Goal: Find specific page/section: Find specific page/section

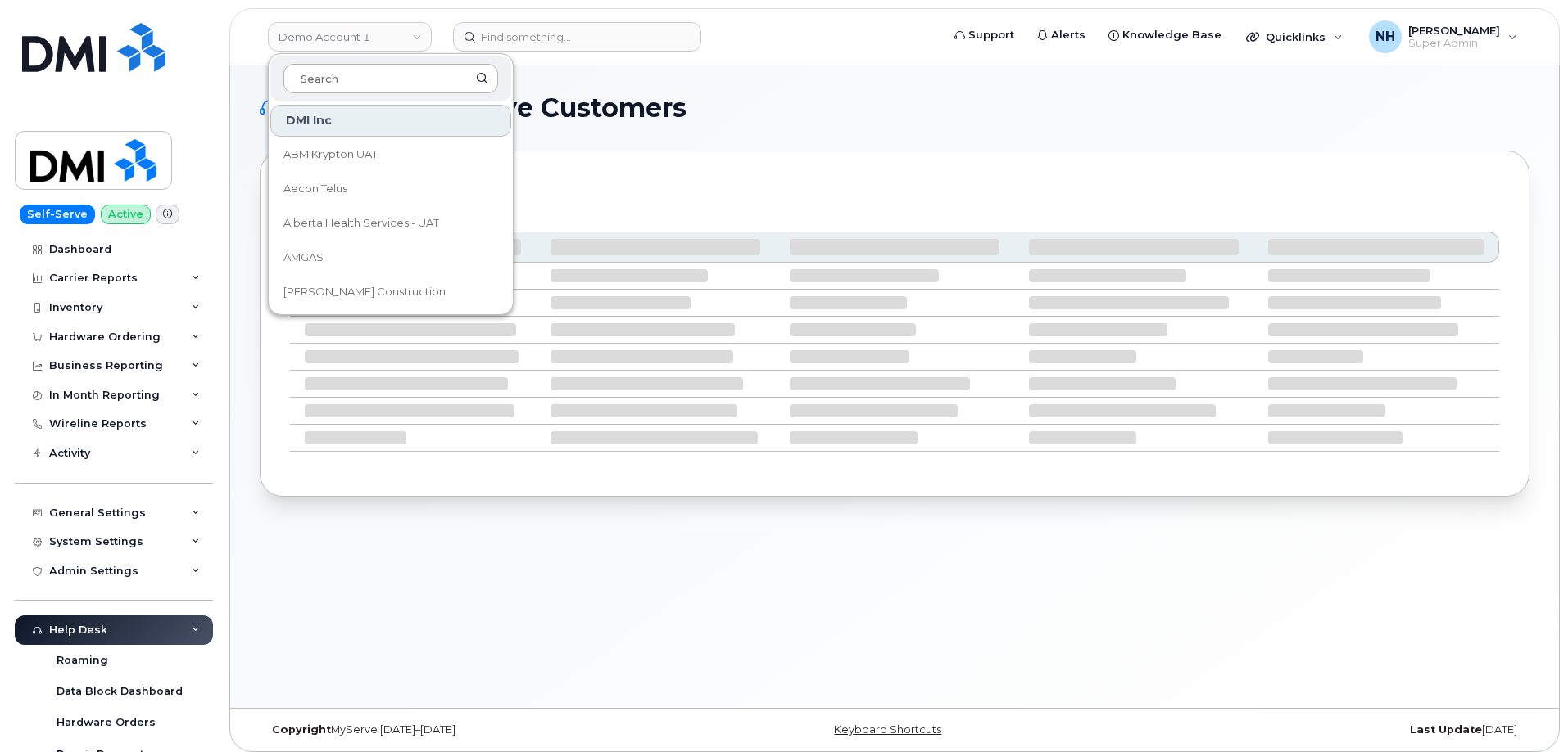
click at [377, 74] on input at bounding box center [390, 79] width 214 height 30
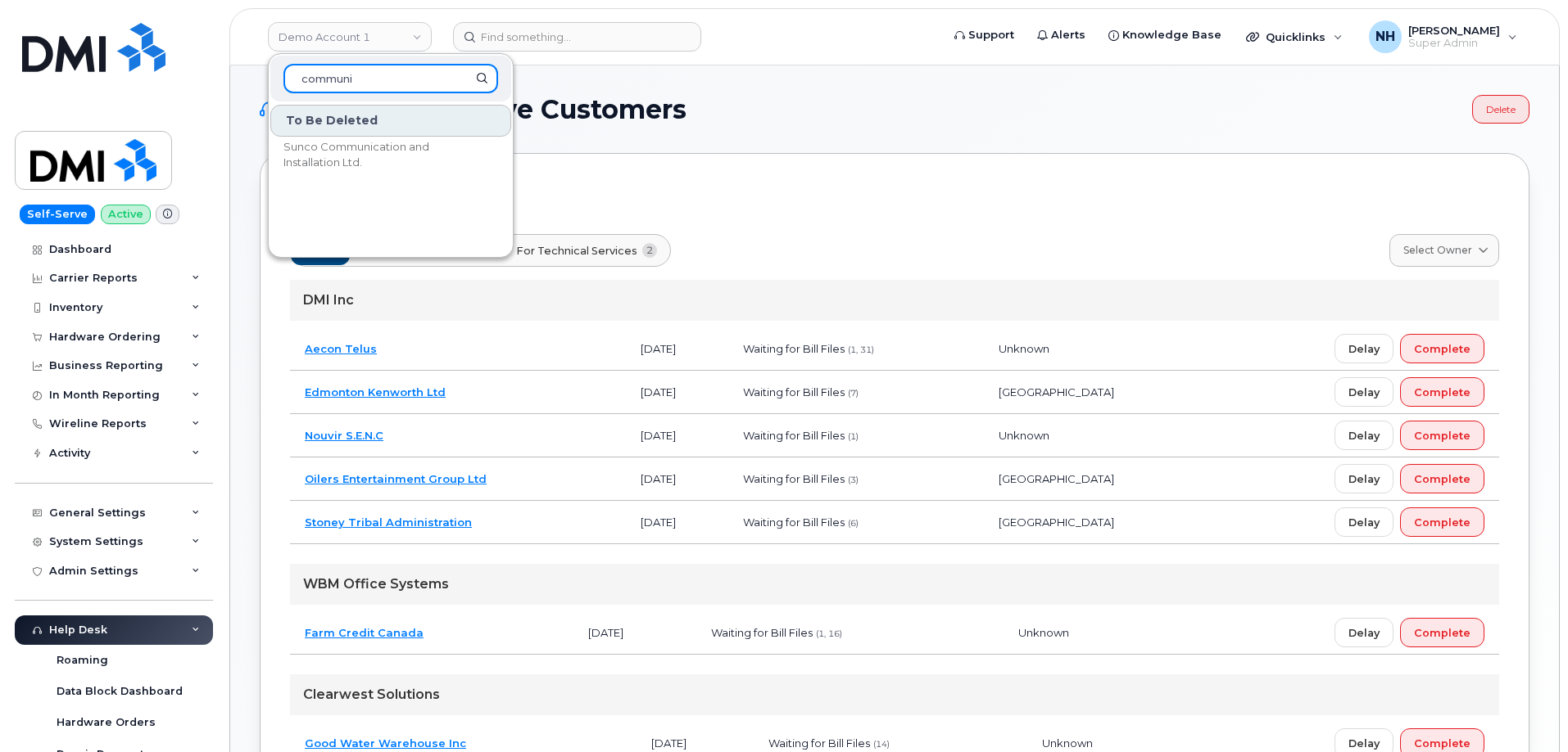
drag, startPoint x: 365, startPoint y: 78, endPoint x: 291, endPoint y: 81, distance: 74.1
click at [292, 80] on input "communi" at bounding box center [390, 79] width 214 height 30
type input "rent"
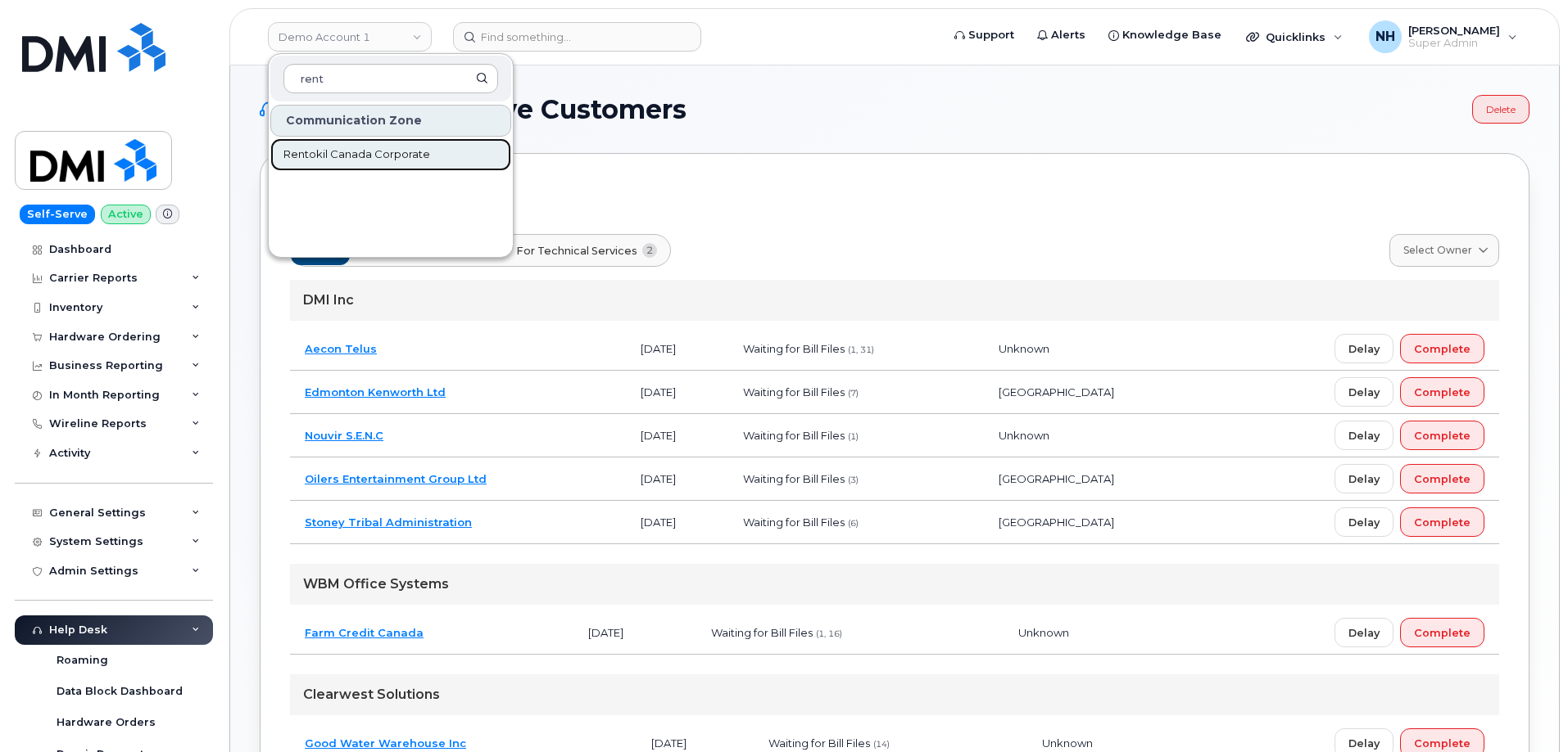
click at [404, 154] on span "Rentokil Canada Corporate" at bounding box center [356, 155] width 146 height 16
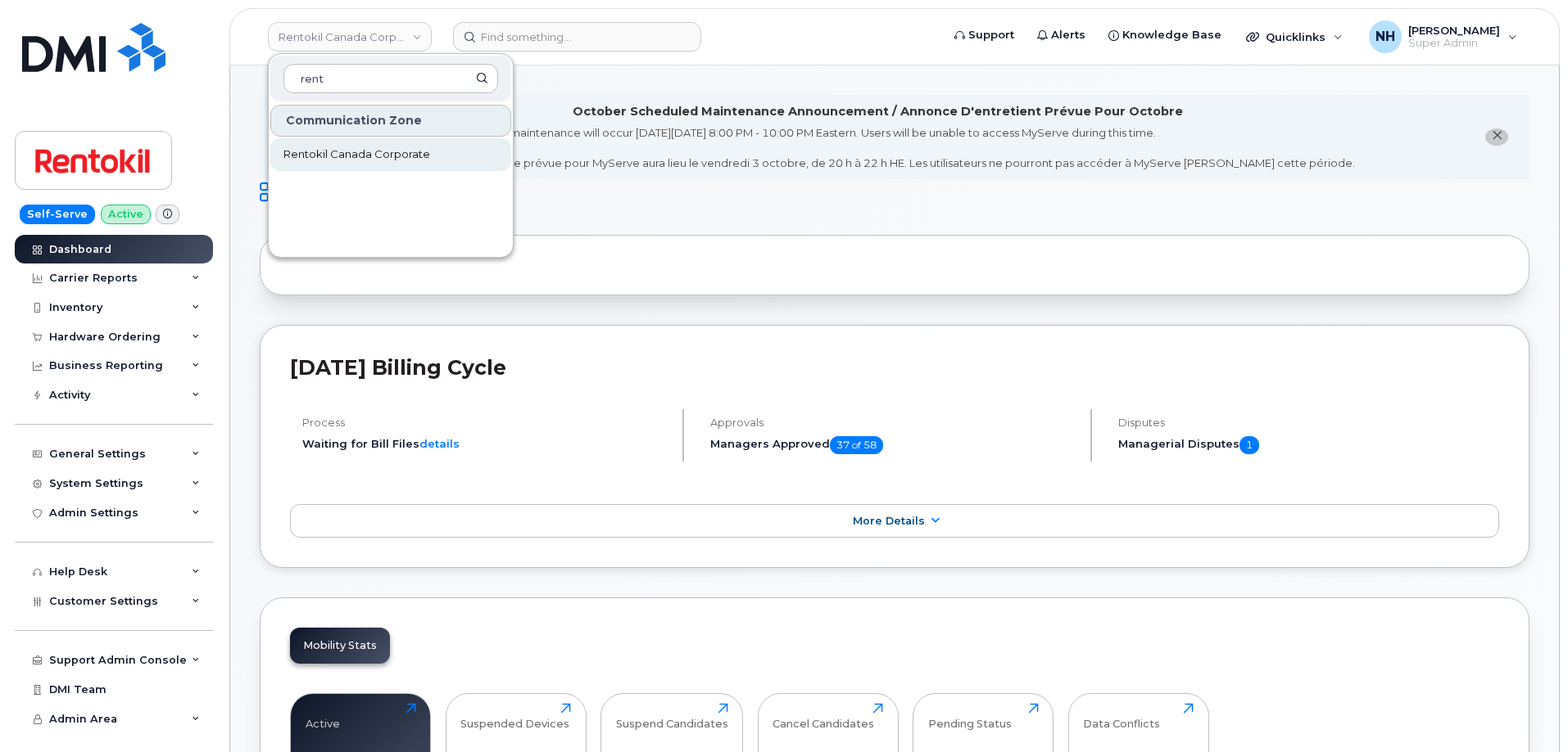
type input "rent"
click at [383, 152] on span "Rentokil Canada Corporate" at bounding box center [356, 155] width 146 height 16
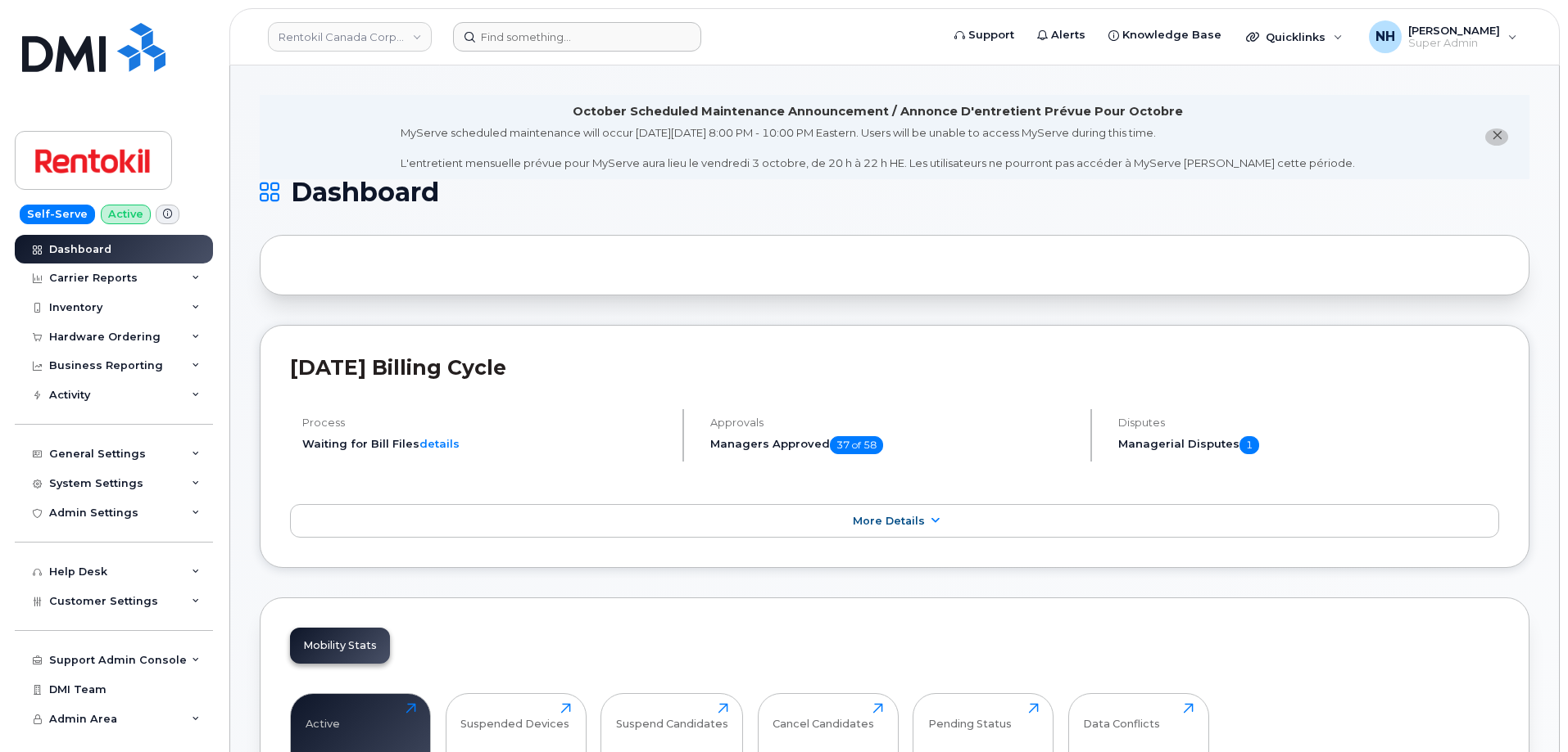
click at [798, 44] on form at bounding box center [691, 36] width 477 height 30
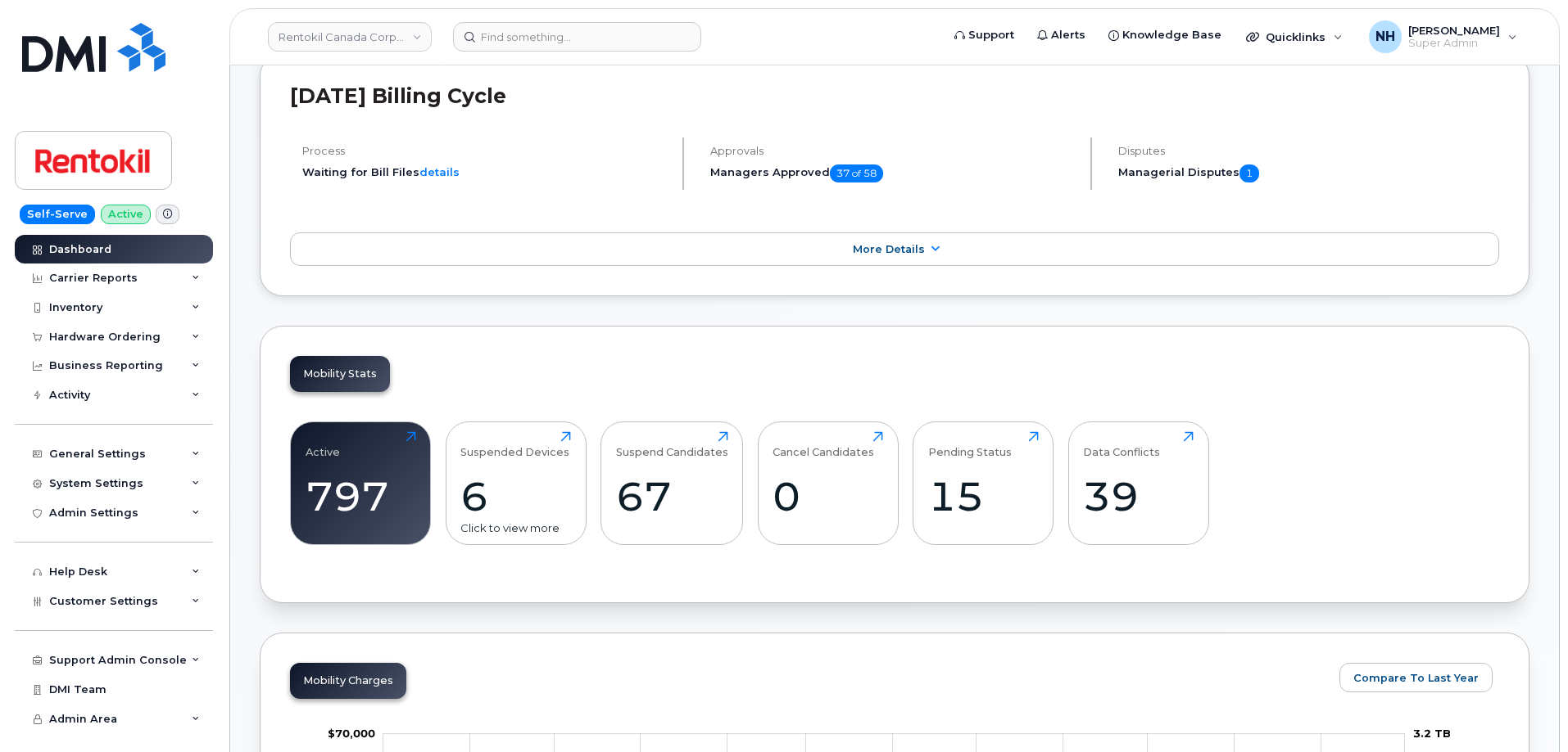
scroll to position [246, 0]
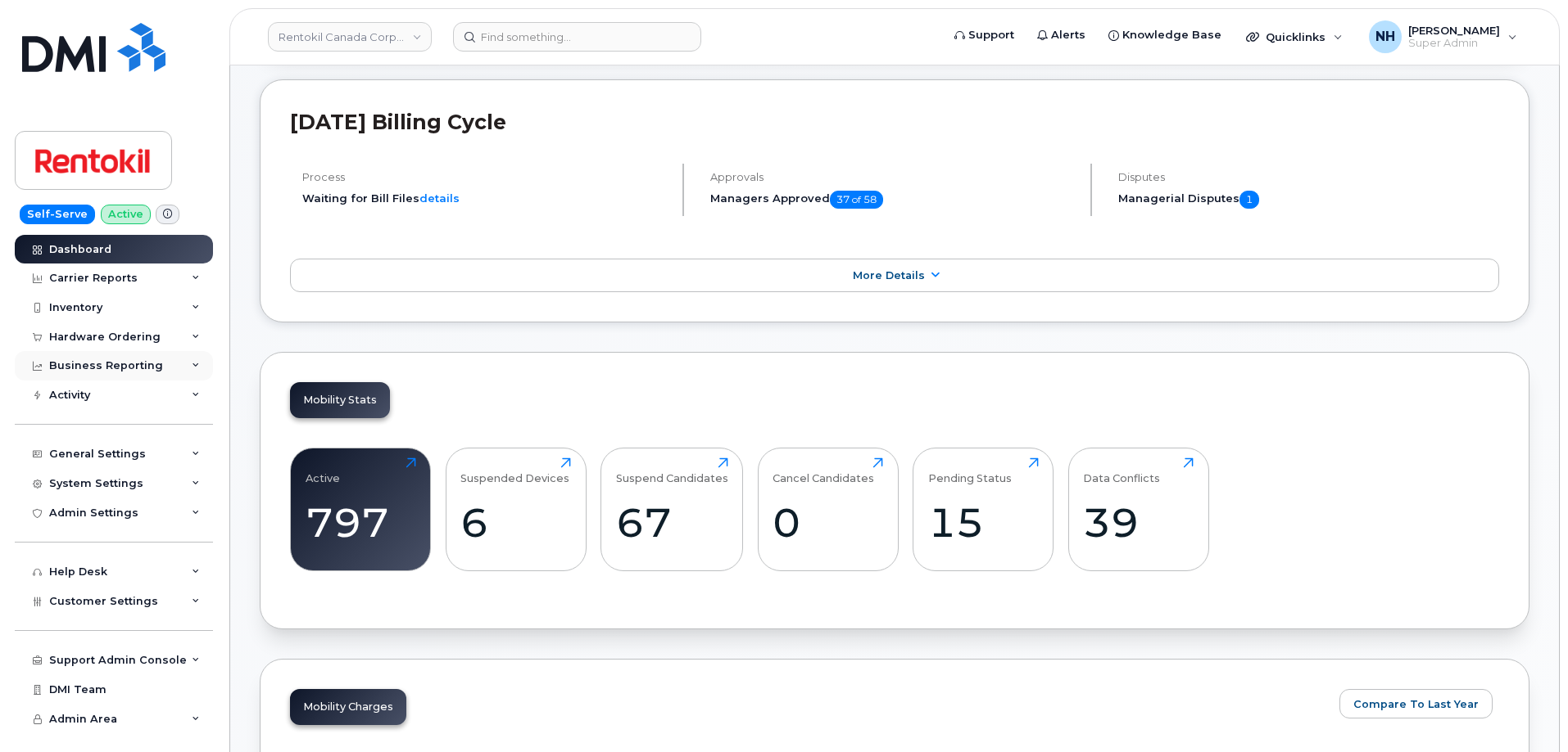
click at [118, 365] on div "Business Reporting" at bounding box center [106, 366] width 114 height 13
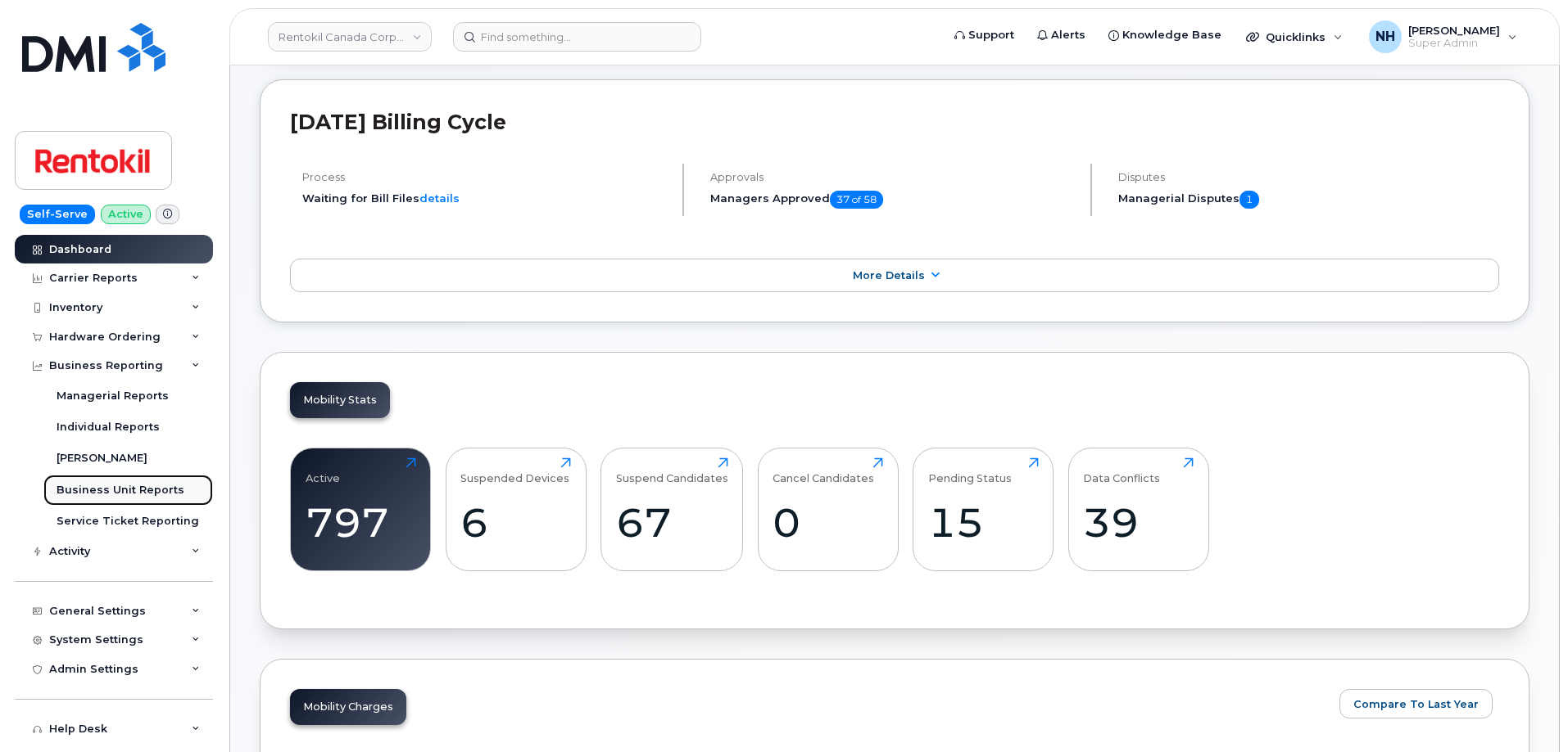
click at [96, 486] on div "Business Unit Reports" at bounding box center [119, 490] width 128 height 14
